Goal: Information Seeking & Learning: Learn about a topic

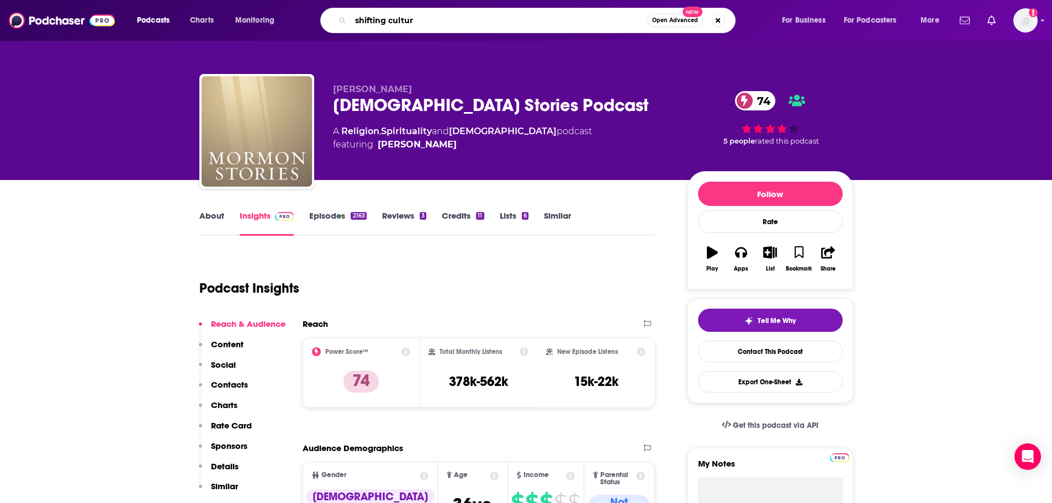
type input "shifting culture"
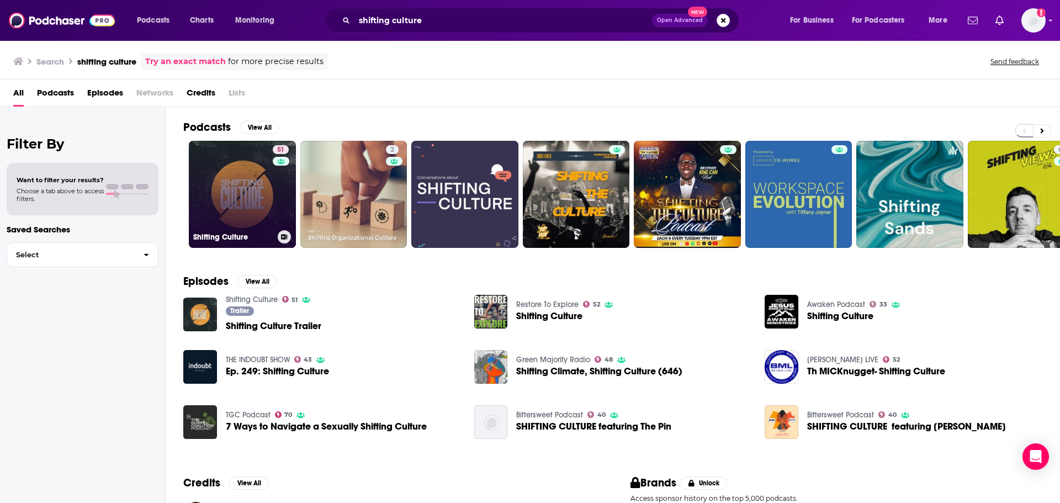
click at [230, 194] on link "51 Shifting Culture" at bounding box center [242, 194] width 107 height 107
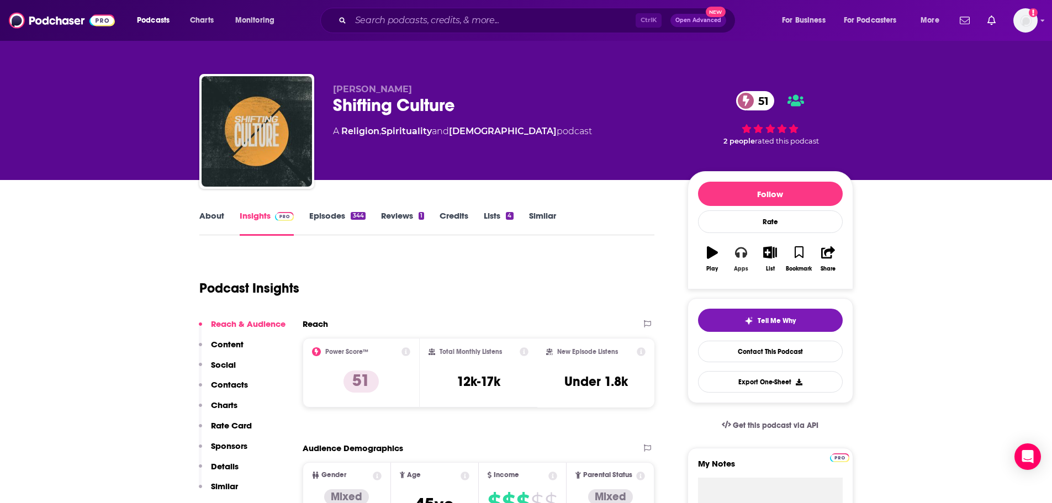
click at [745, 266] on div "Apps" at bounding box center [741, 269] width 14 height 7
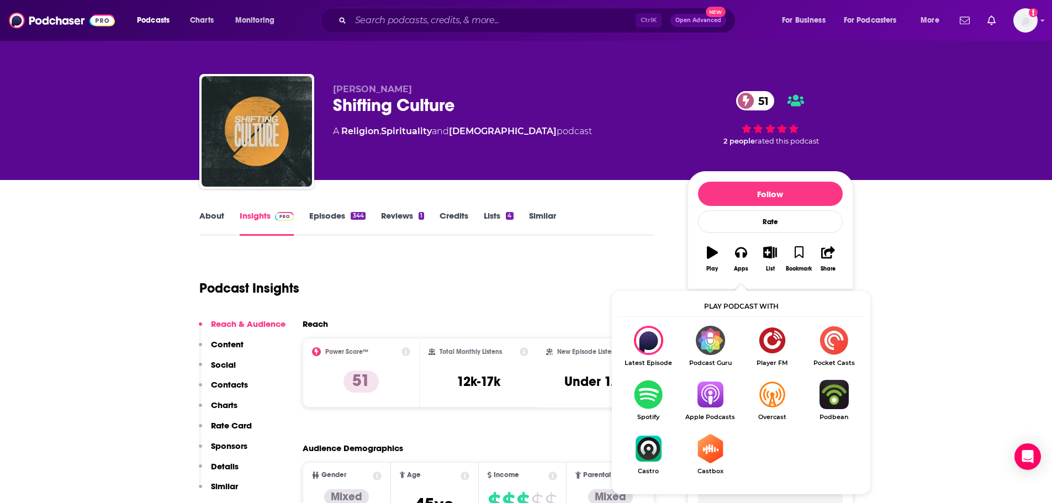
scroll to position [55, 0]
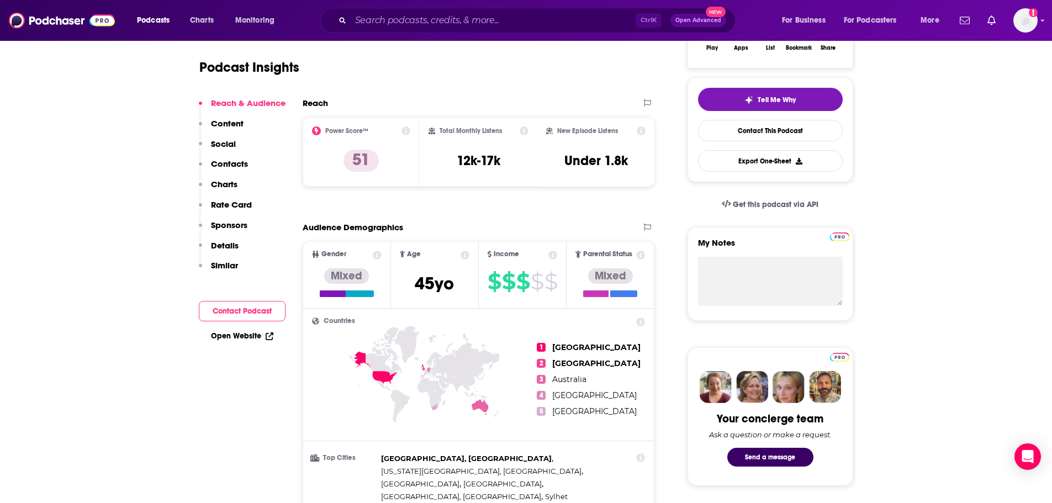
scroll to position [0, 0]
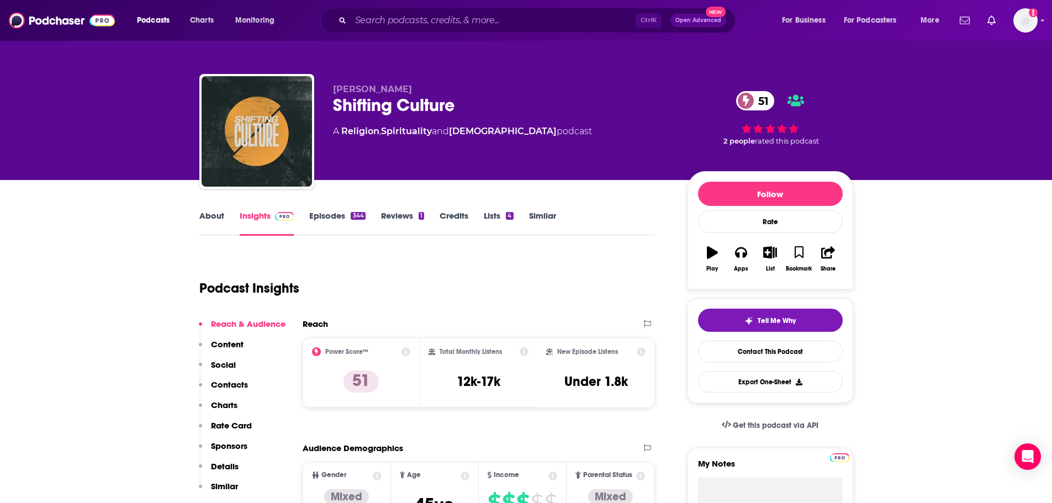
click at [210, 215] on link "About" at bounding box center [211, 222] width 25 height 25
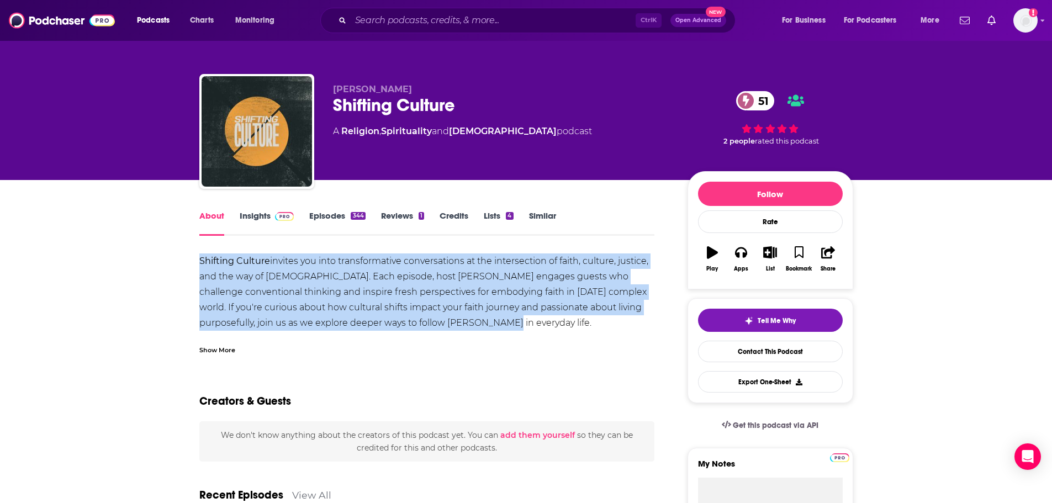
drag, startPoint x: 331, startPoint y: 309, endPoint x: 189, endPoint y: 264, distance: 149.3
copy div "Shifting Culture invites you into transformative conversations at the intersect…"
click at [277, 212] on img at bounding box center [284, 216] width 19 height 9
